Goal: Transaction & Acquisition: Purchase product/service

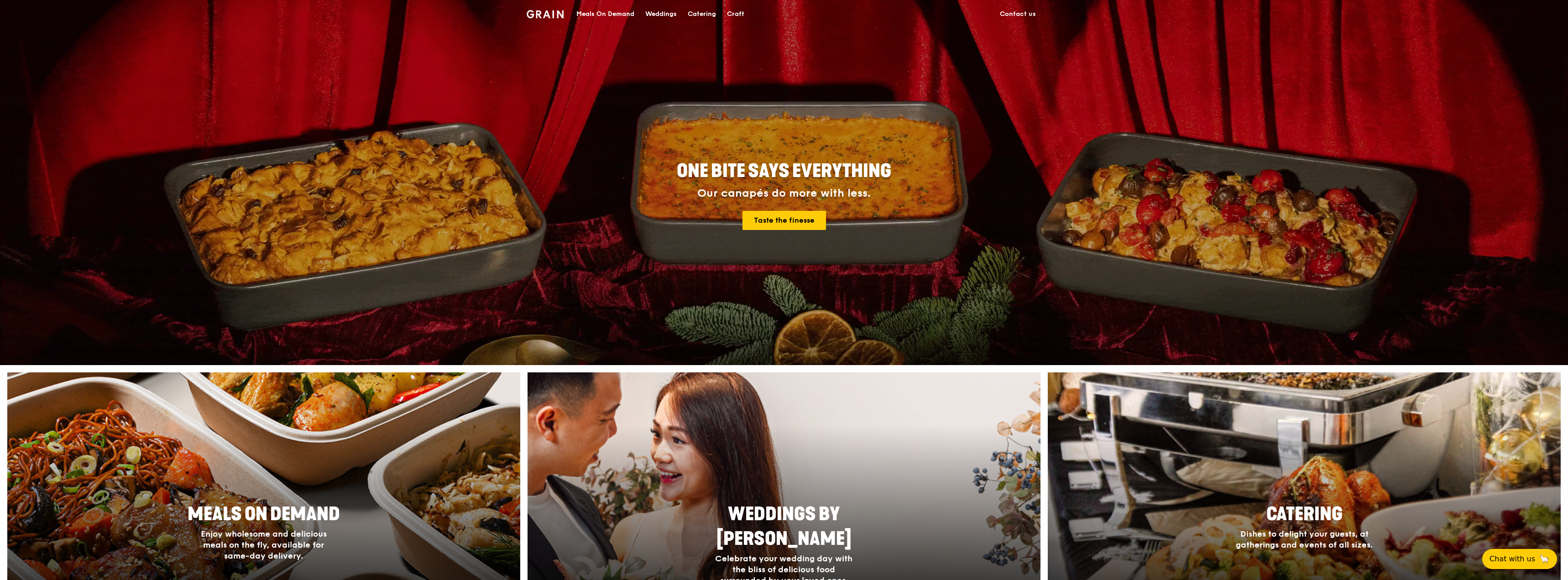
click at [697, 17] on div "Catering" at bounding box center [702, 13] width 28 height 27
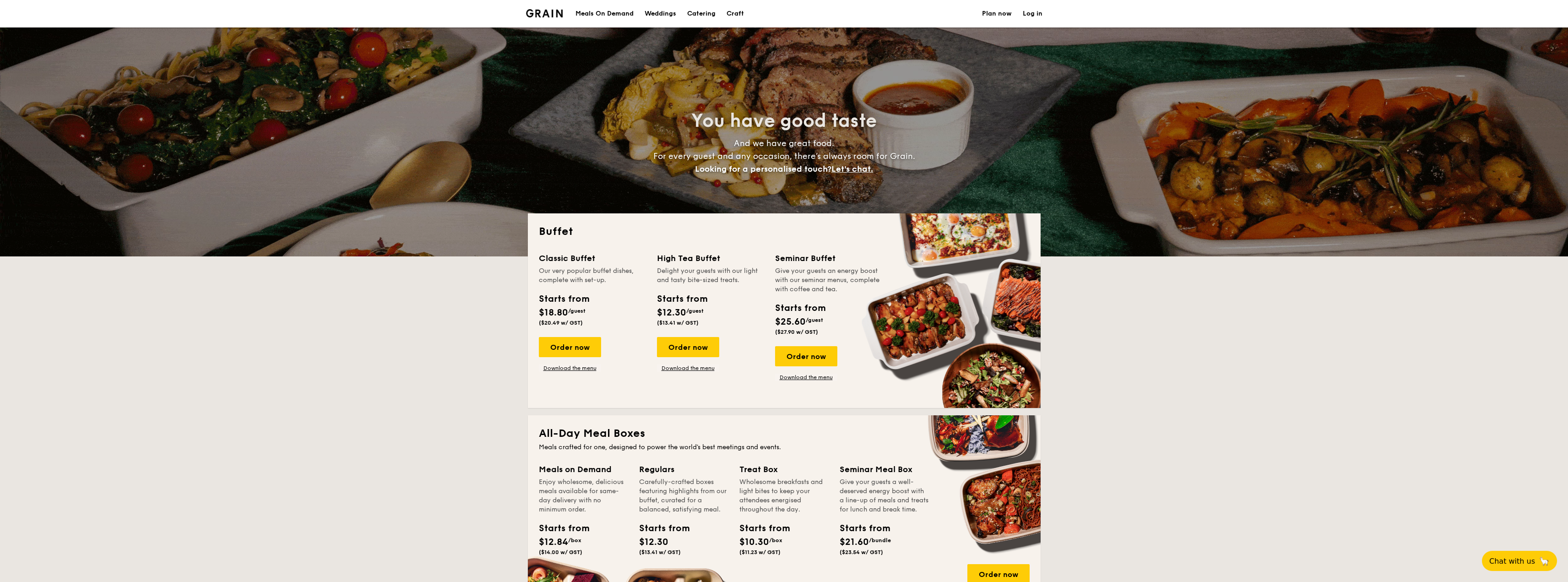
select select
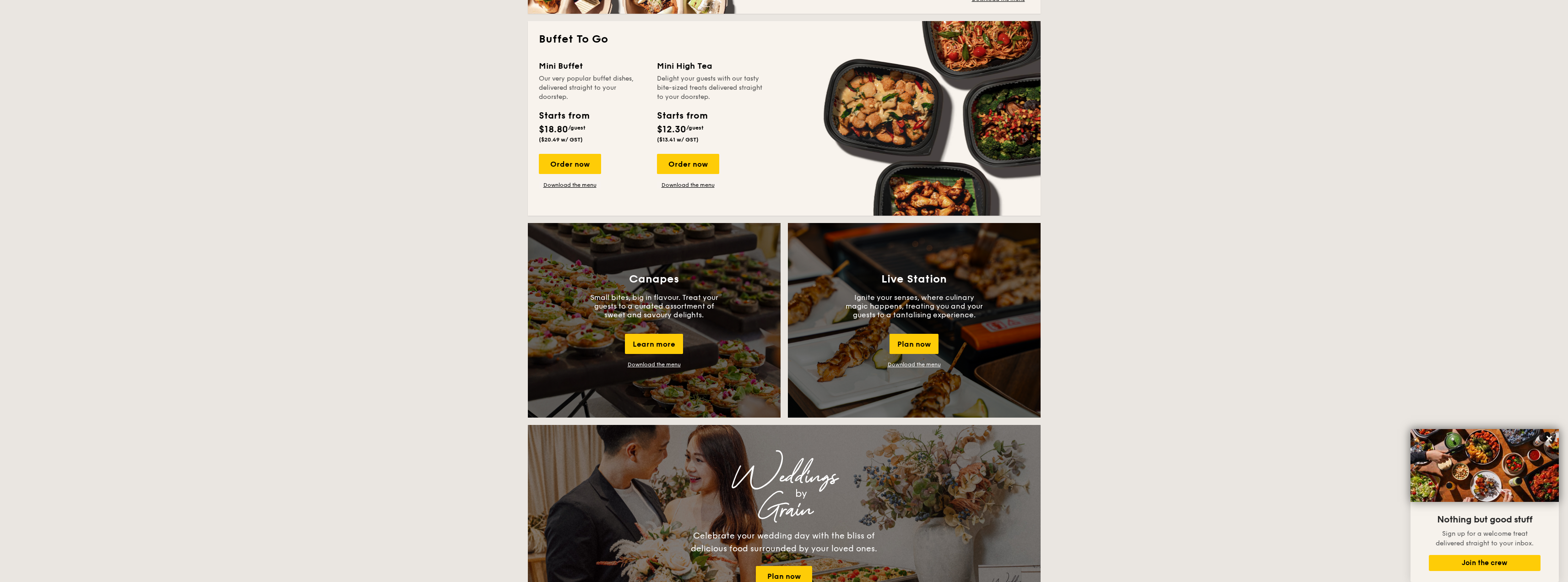
scroll to position [595, 0]
click at [693, 188] on link "Download the menu" at bounding box center [688, 186] width 62 height 8
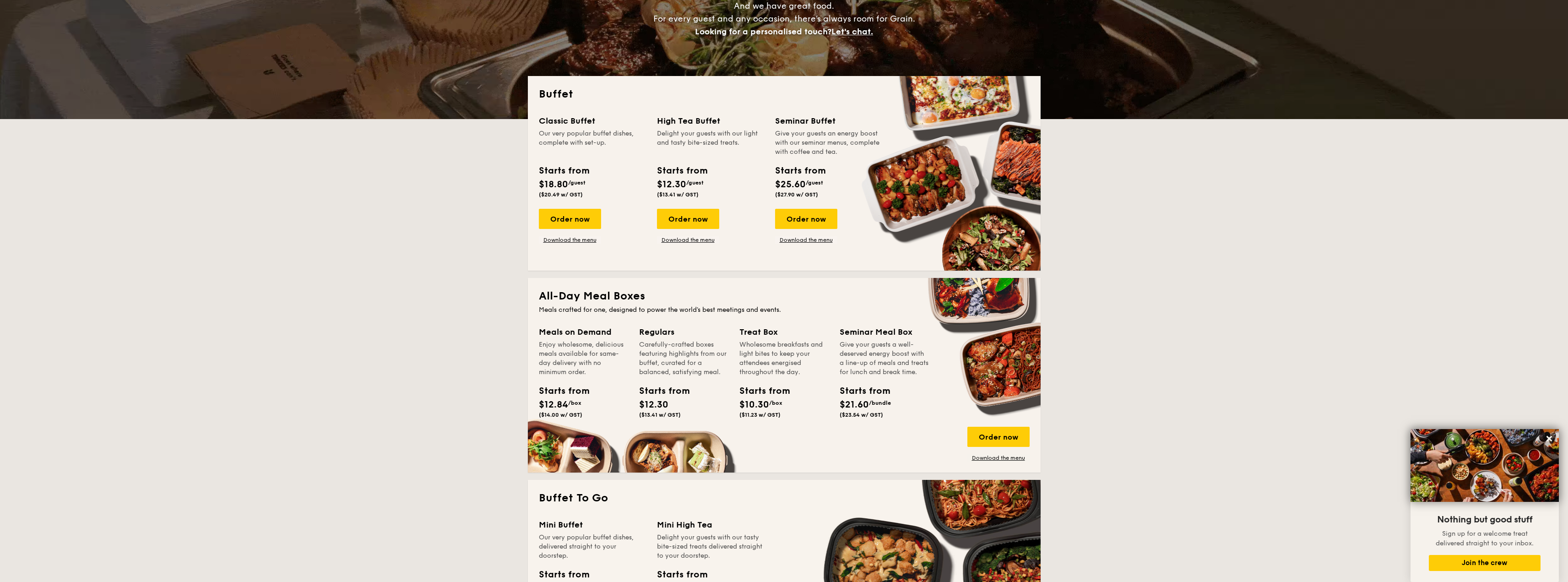
scroll to position [0, 0]
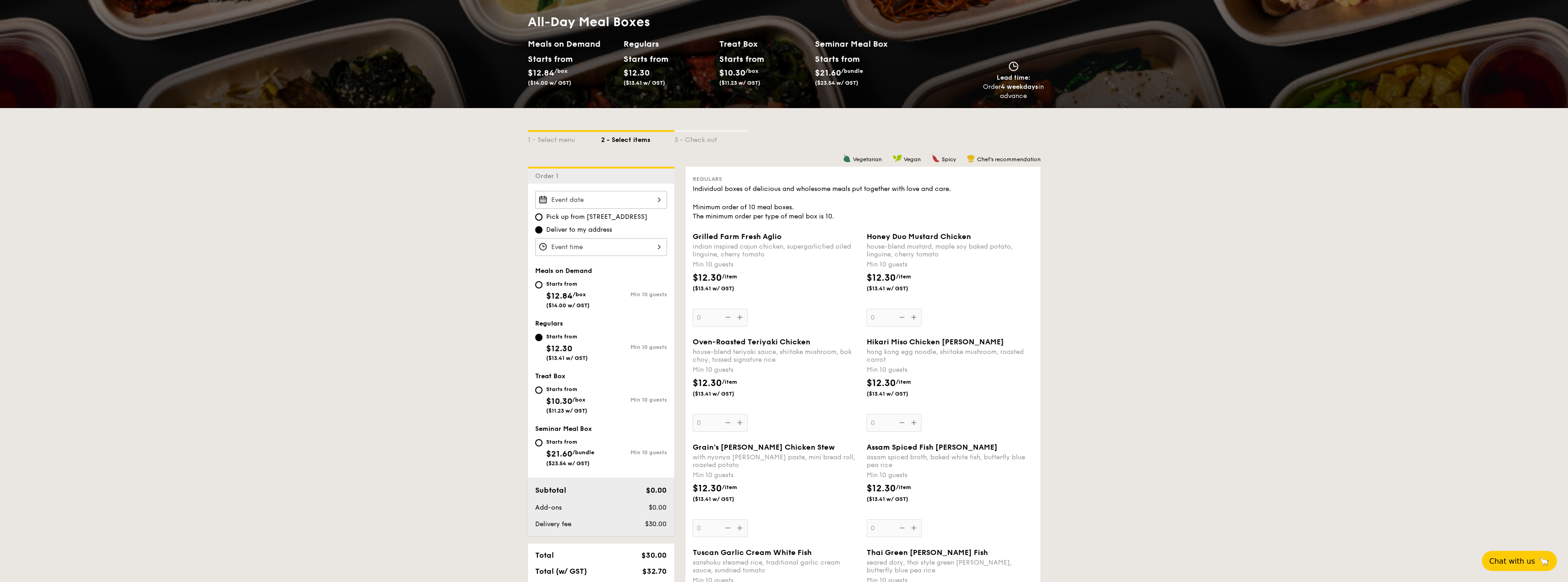
click at [596, 406] on div "Starts from $10.30 /box ($11.23 w/ GST)" at bounding box center [568, 399] width 66 height 30
click at [543, 393] on input "Starts from $10.30 /box ($11.23 w/ GST) Min 10 guests" at bounding box center [539, 390] width 8 height 8
radio input "true"
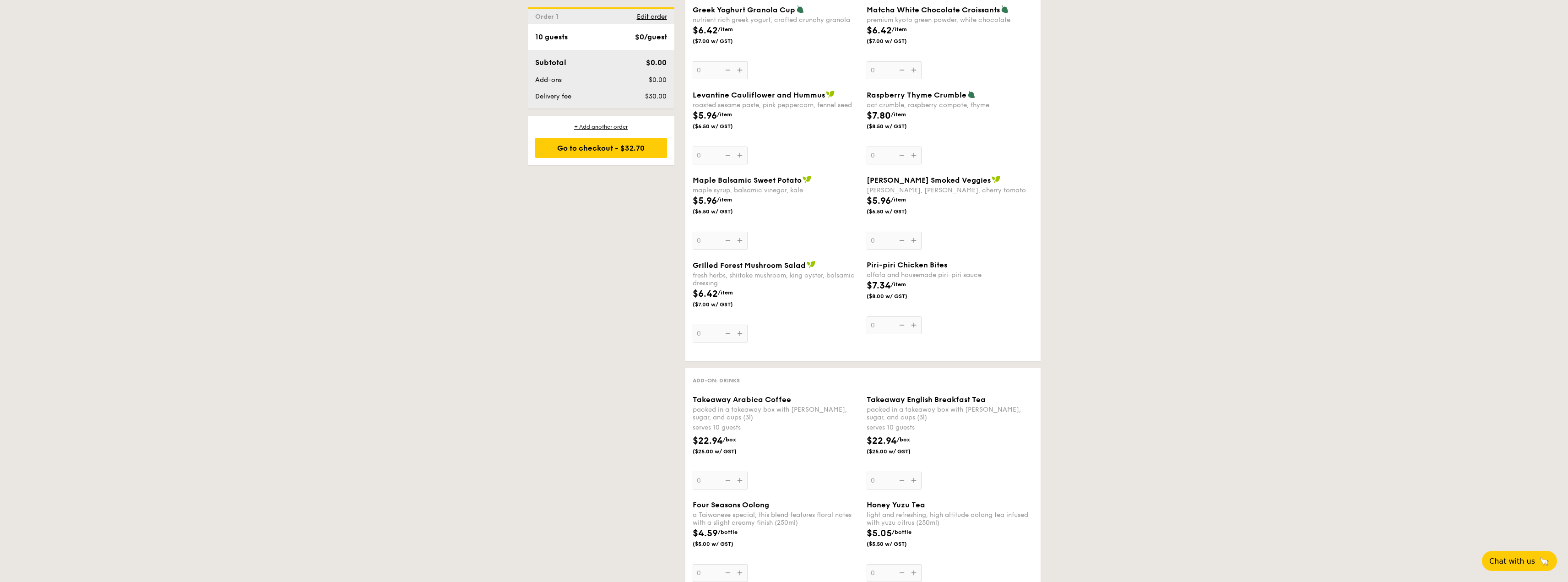
scroll to position [1058, 0]
